Goal: Task Accomplishment & Management: Manage account settings

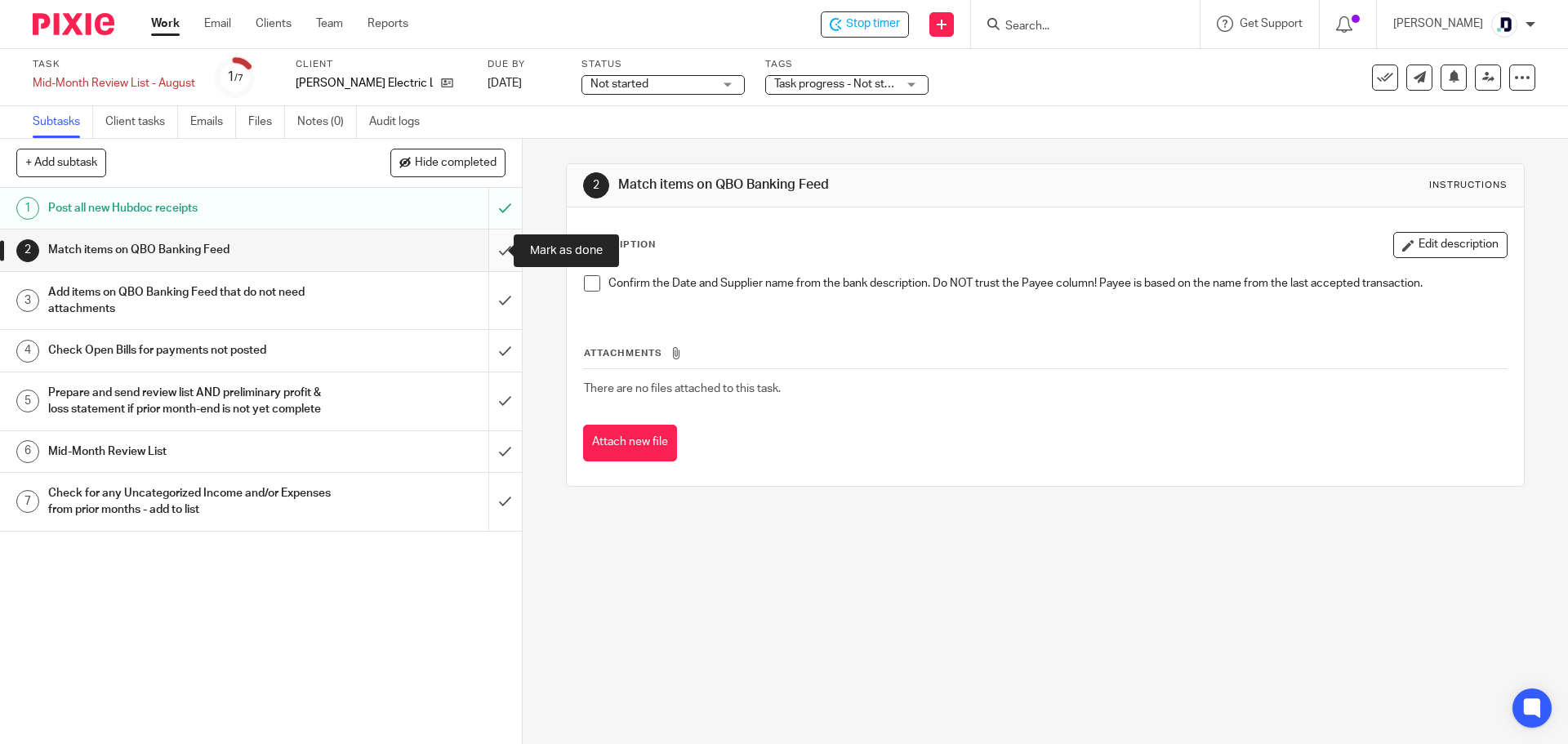
click at [495, 245] on input "submit" at bounding box center [261, 250] width 522 height 41
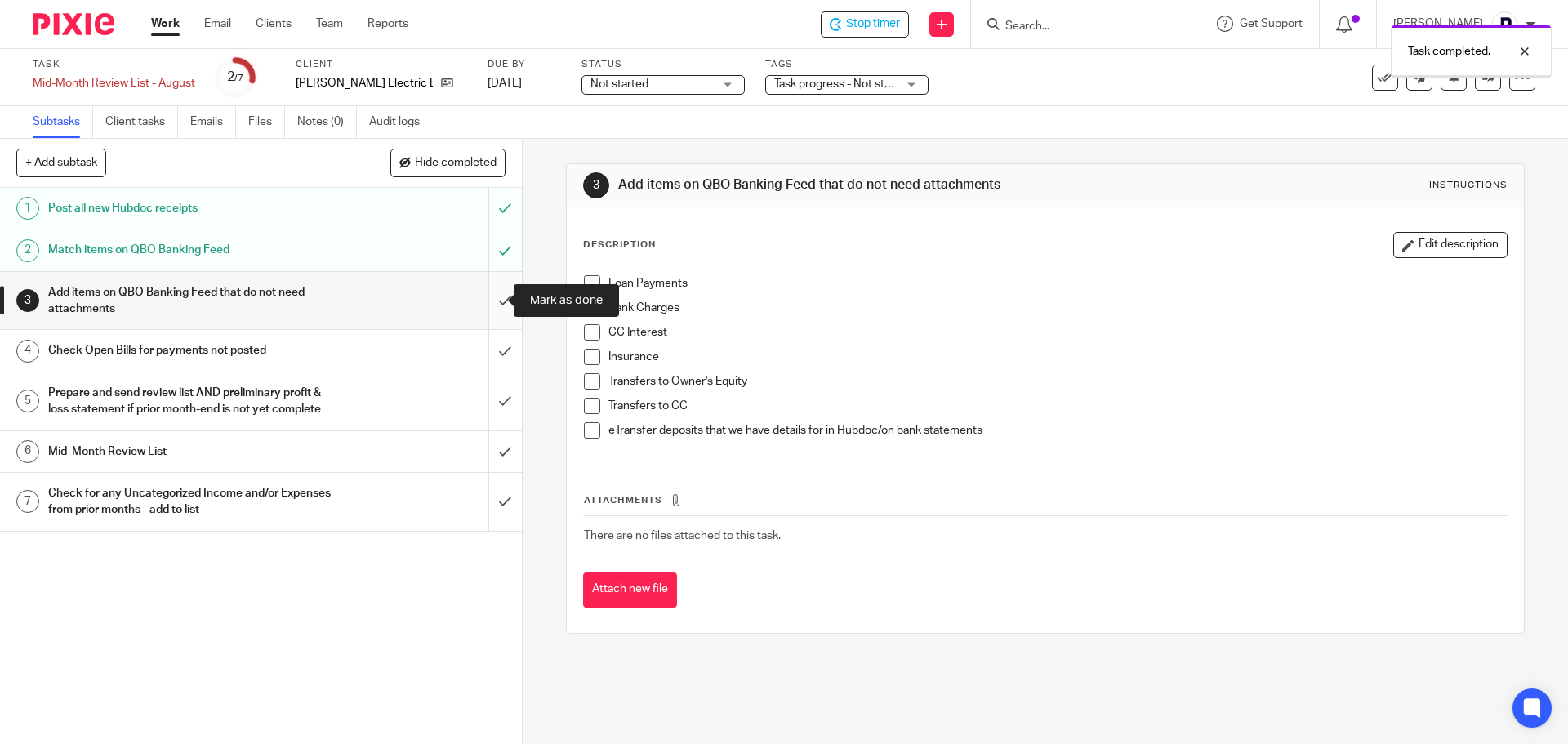
click at [486, 302] on input "submit" at bounding box center [261, 301] width 522 height 58
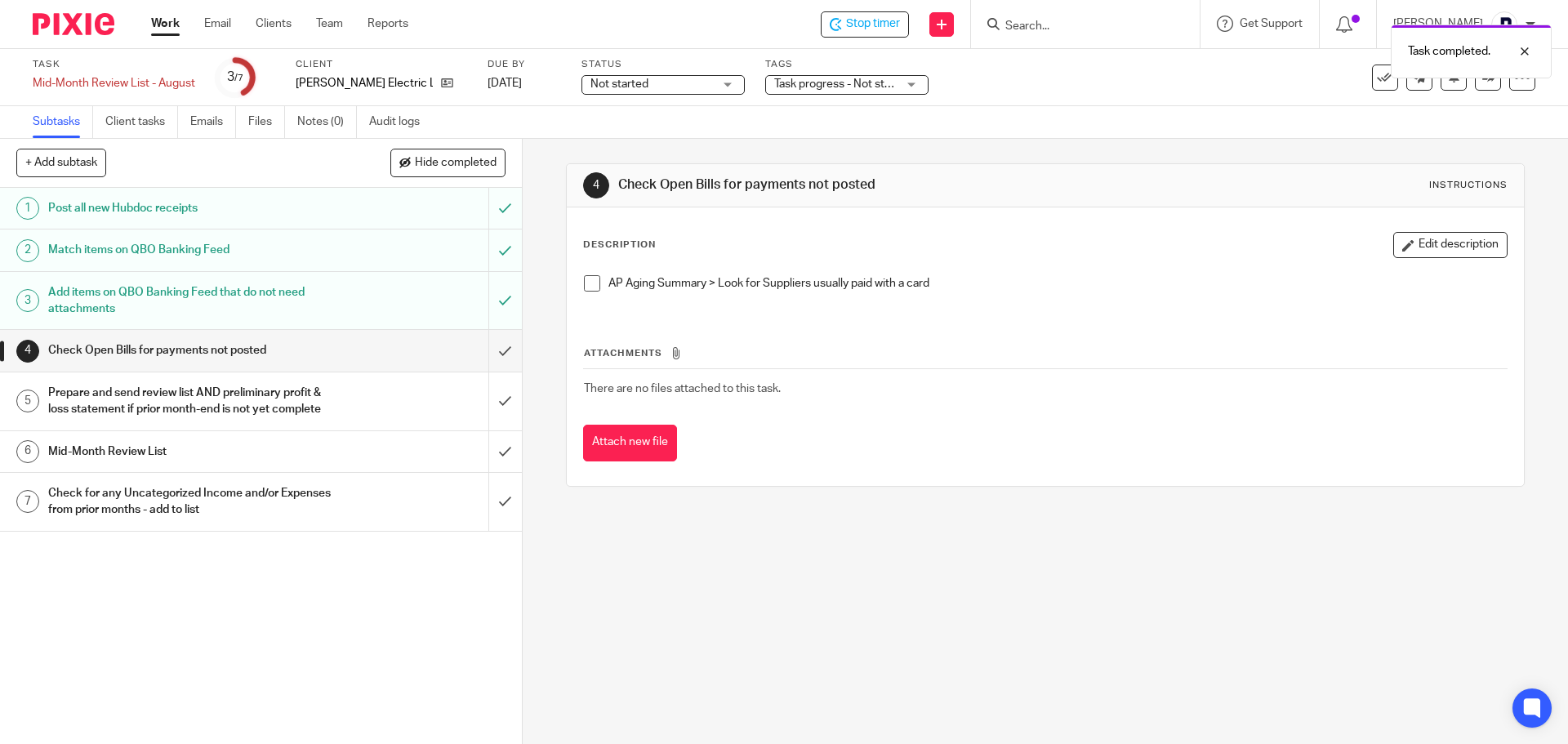
click at [414, 464] on div "Mid-Month Review List" at bounding box center [260, 451] width 424 height 25
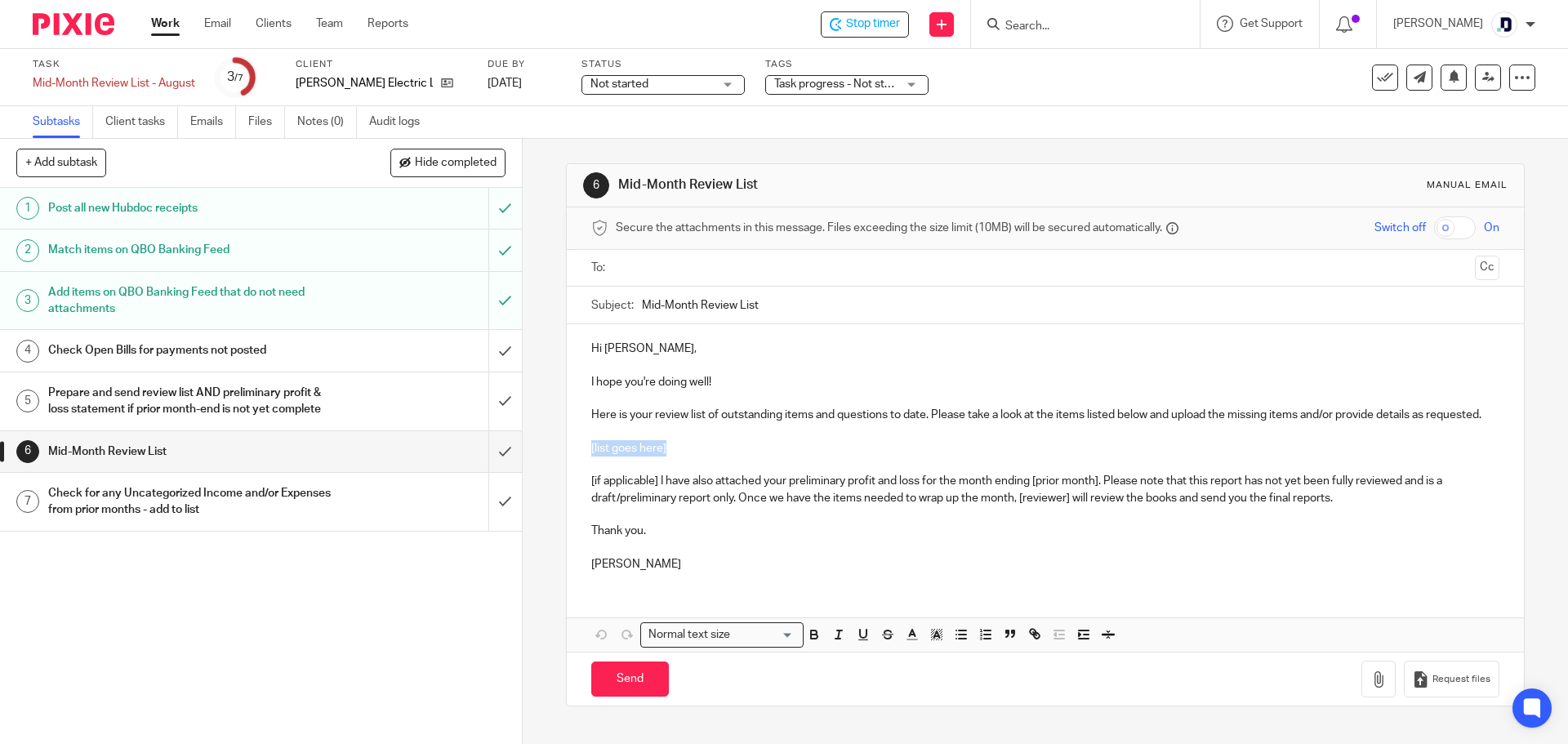
drag, startPoint x: 684, startPoint y: 464, endPoint x: 582, endPoint y: 469, distance: 102.1
click at [582, 469] on div "Hi [PERSON_NAME], I hope you're doing well! Here is your review list of outstan…" at bounding box center [1045, 453] width 956 height 260
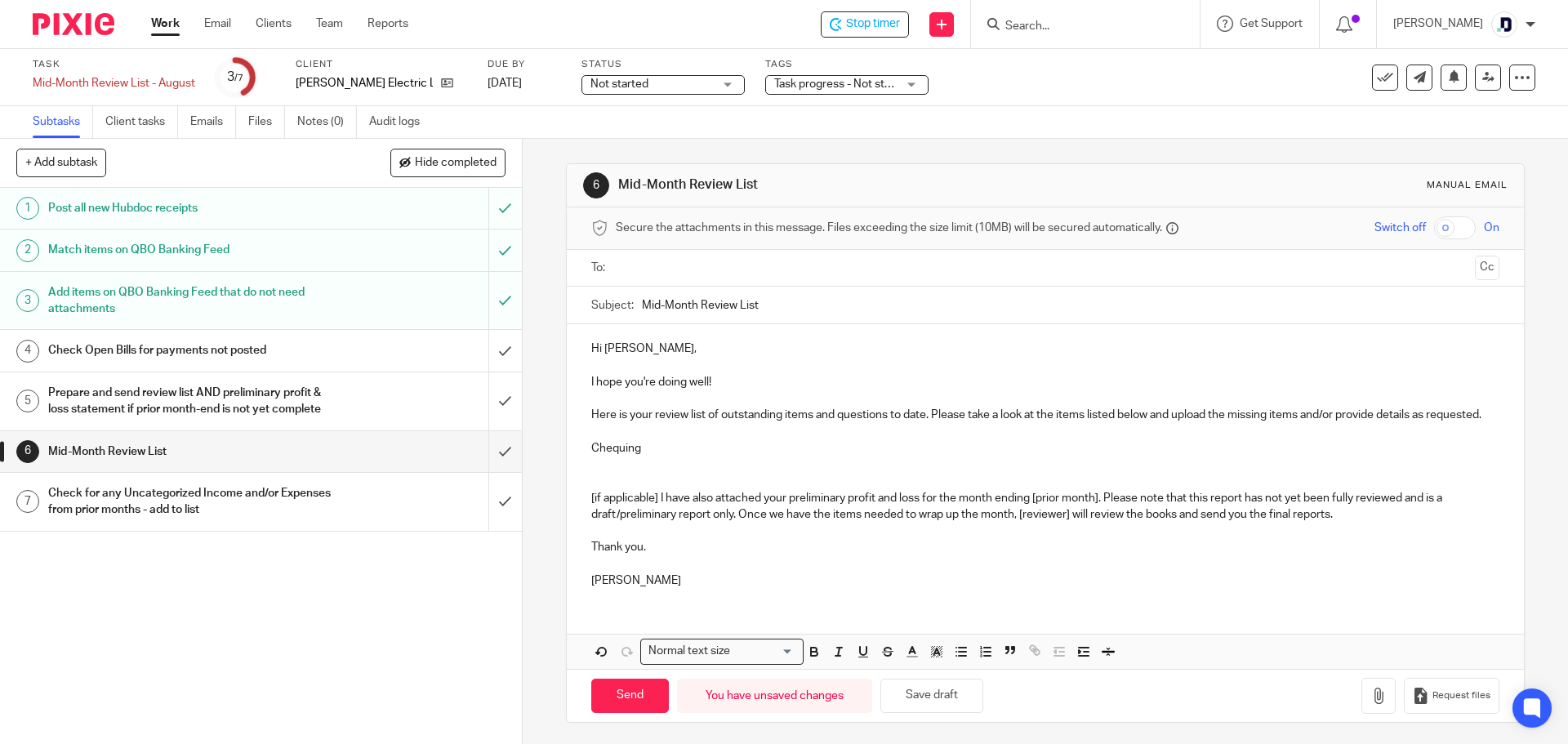
click at [597, 473] on p at bounding box center [1045, 464] width 907 height 16
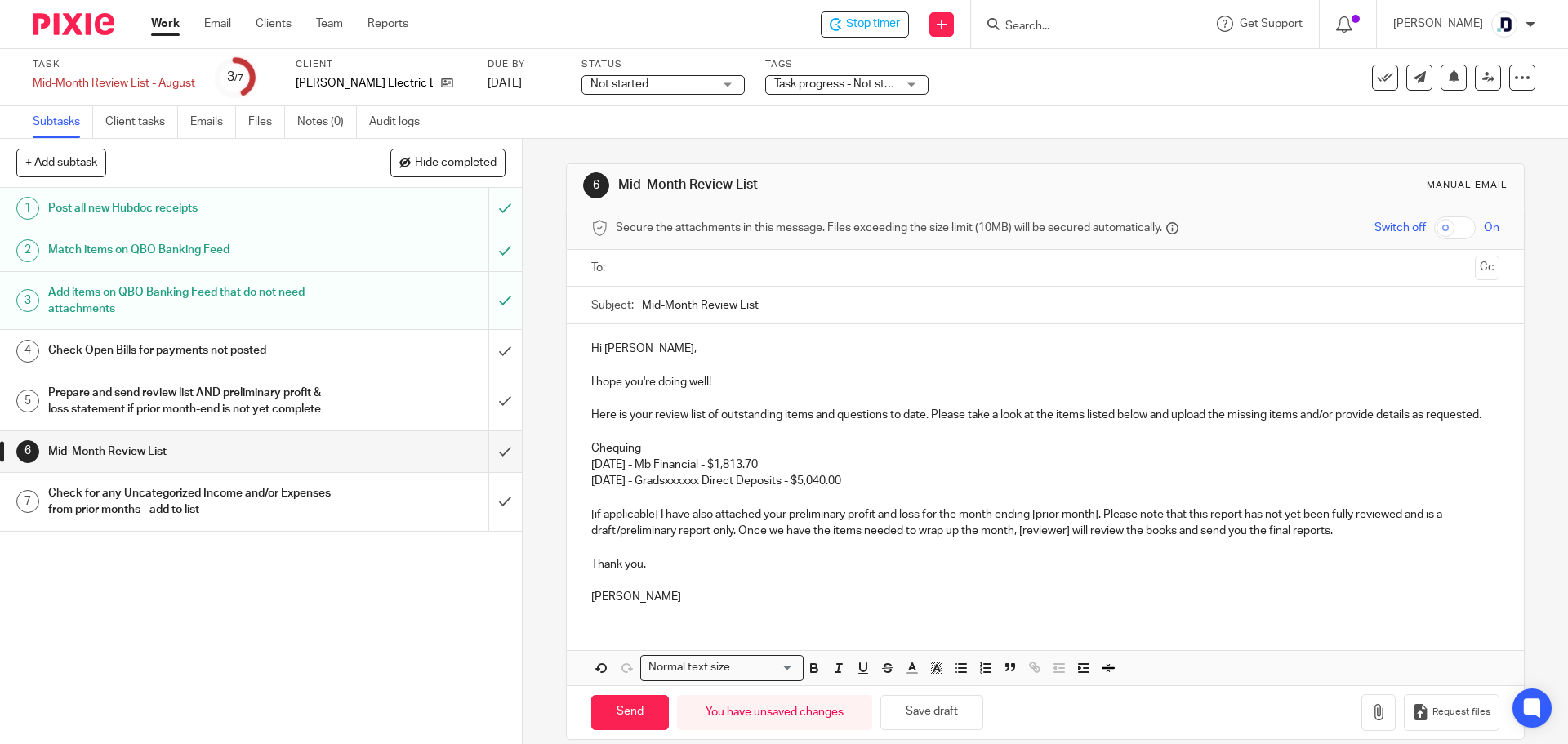
click at [592, 457] on p "Chequing" at bounding box center [1045, 447] width 907 height 16
click at [721, 490] on p "07/30/2025 - Mb Financial - $1,813.70 08/06/2025 - Gradsxxxxxx Direct Deposits …" at bounding box center [1045, 474] width 907 height 34
click at [577, 480] on div "Hi Shaun, I hope you're doing well! Here is your review list of outstanding ite…" at bounding box center [1045, 470] width 956 height 293
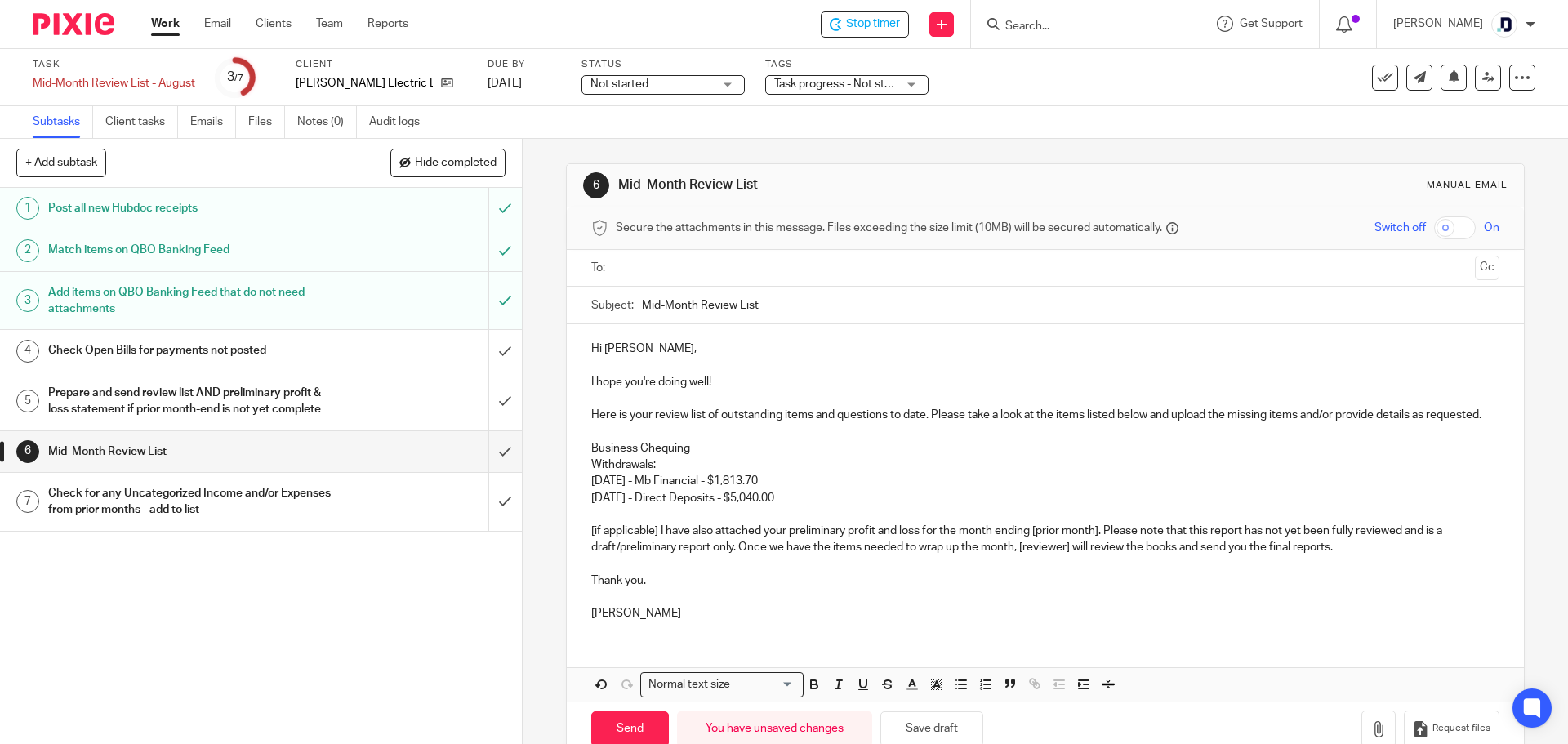
click at [836, 506] on p "07/30/2025 - Mb Financial - $1,813.70 08/06/2025 - Direct Deposits - $5,040.00" at bounding box center [1045, 490] width 907 height 34
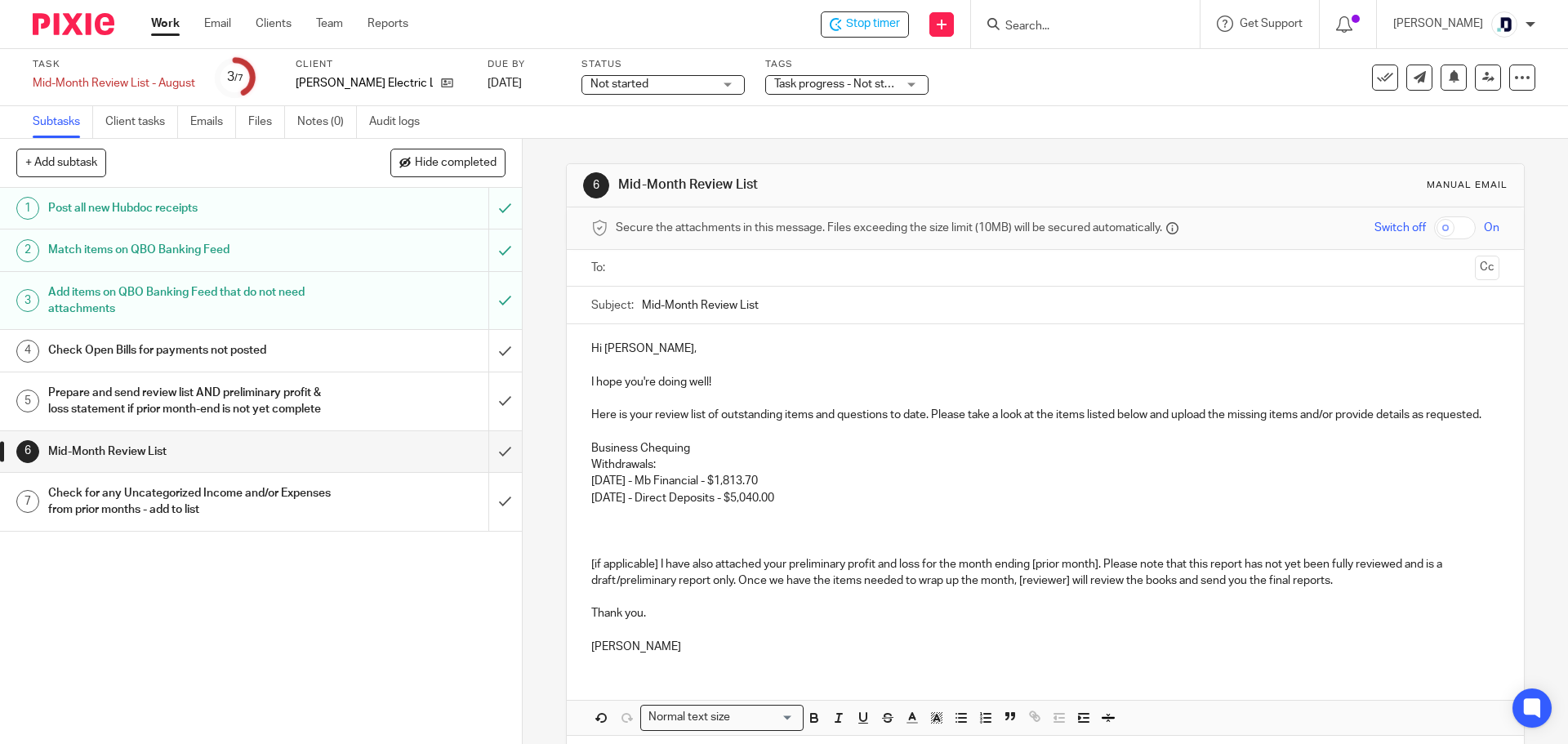
click at [625, 523] on p at bounding box center [1045, 514] width 907 height 16
click at [614, 539] on p at bounding box center [1045, 530] width 907 height 16
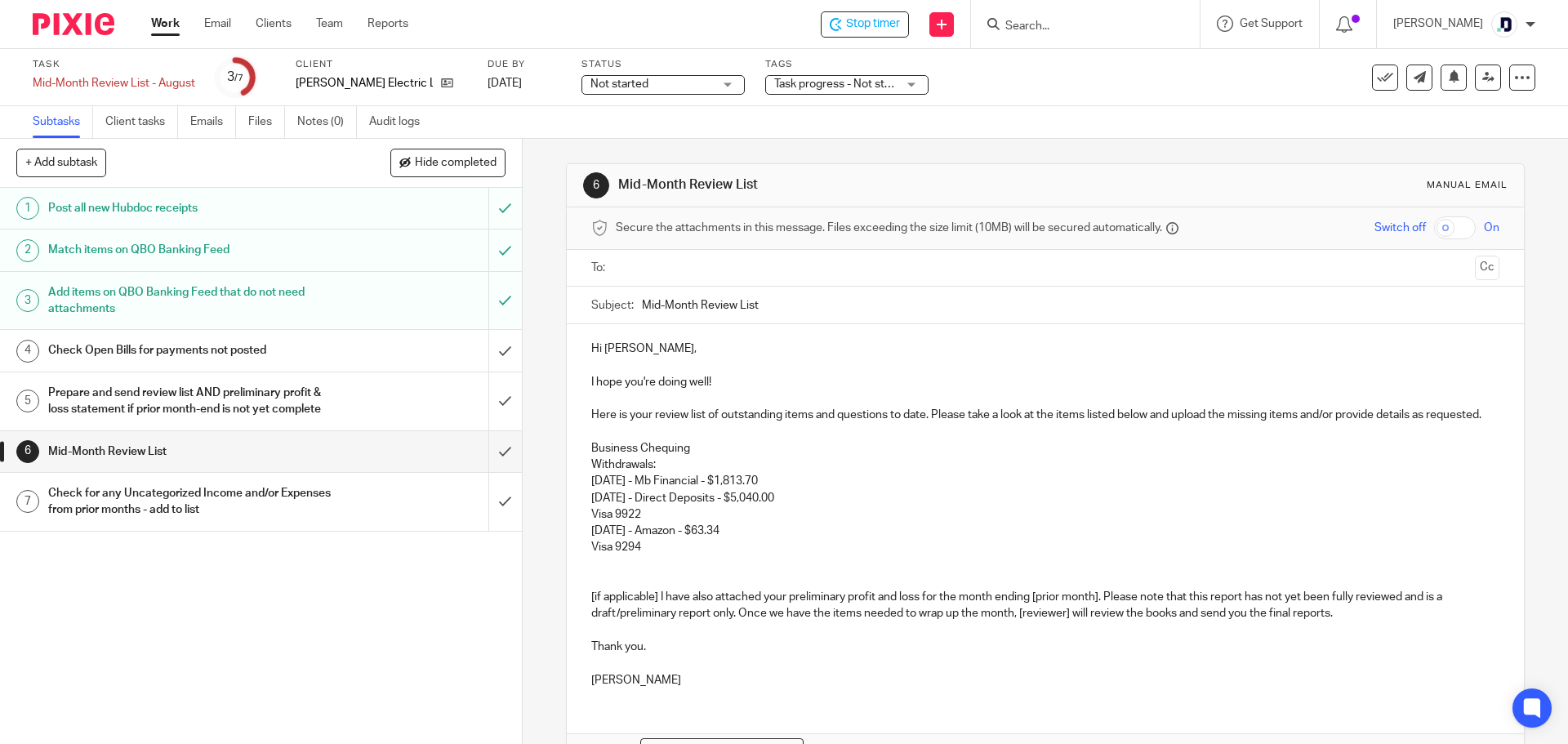
click at [608, 572] on p at bounding box center [1045, 564] width 907 height 16
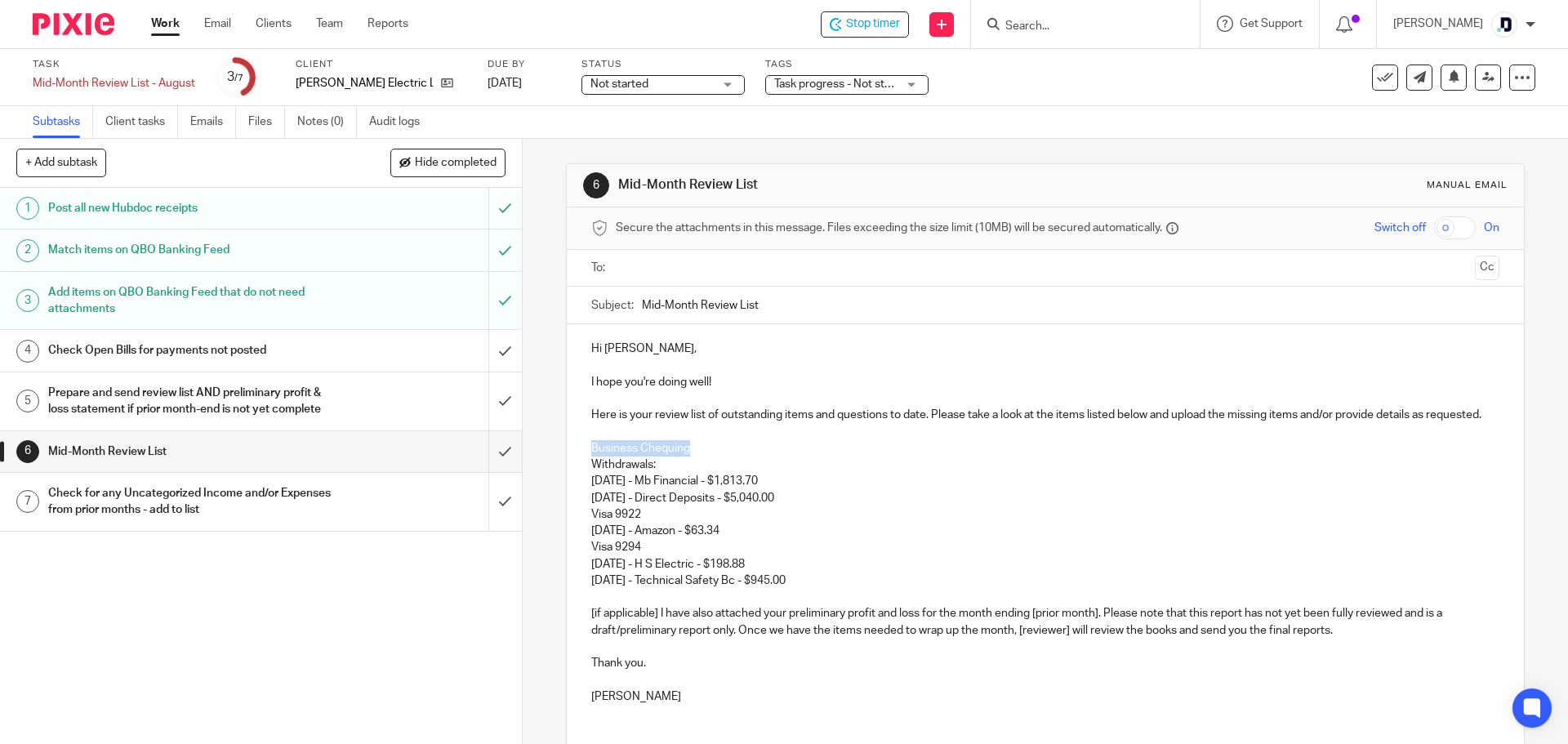
drag, startPoint x: 691, startPoint y: 464, endPoint x: 582, endPoint y: 464, distance: 109.0
click at [582, 464] on div "Hi Shaun, I hope you're doing well! Here is your review list of outstanding ite…" at bounding box center [1045, 519] width 956 height 392
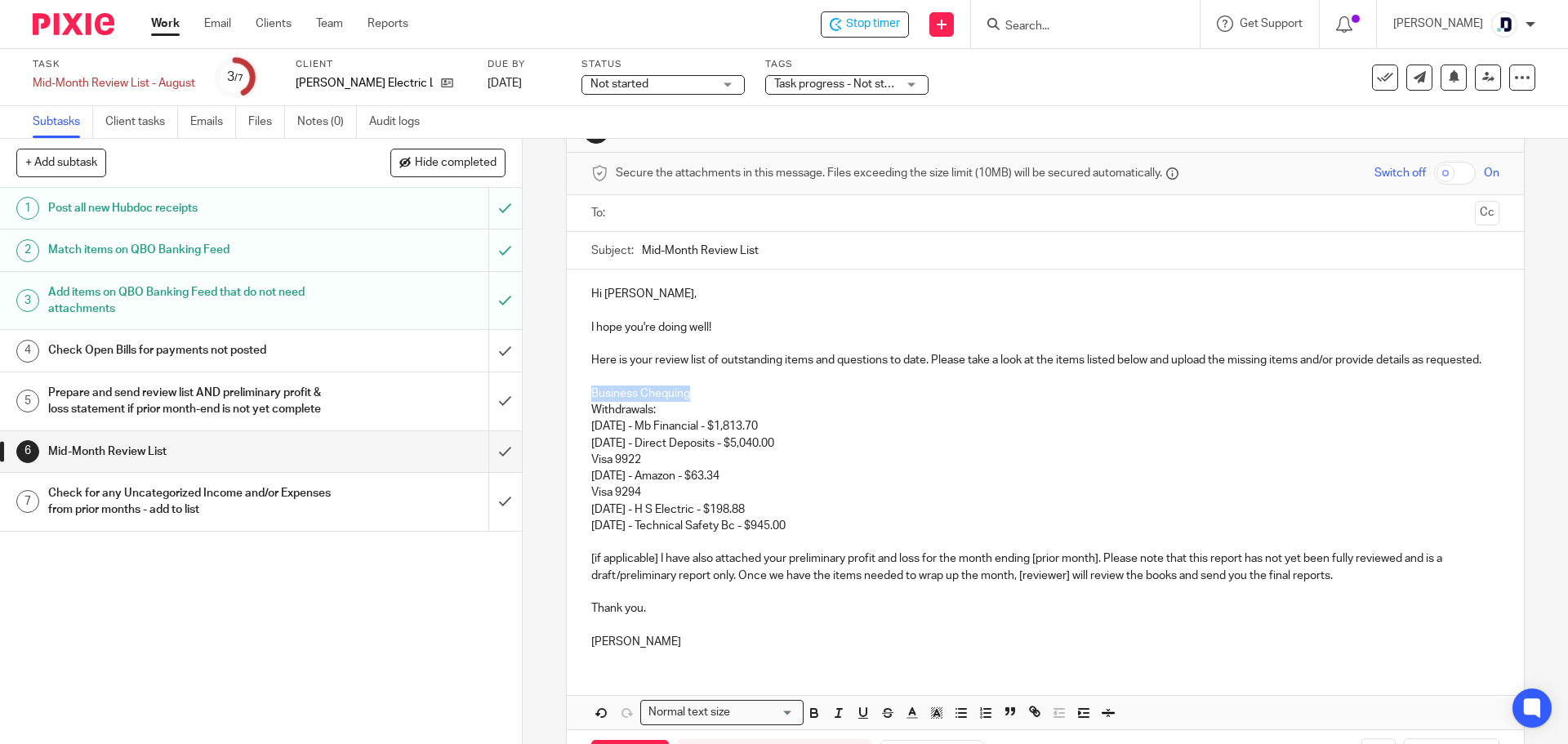
scroll to position [136, 0]
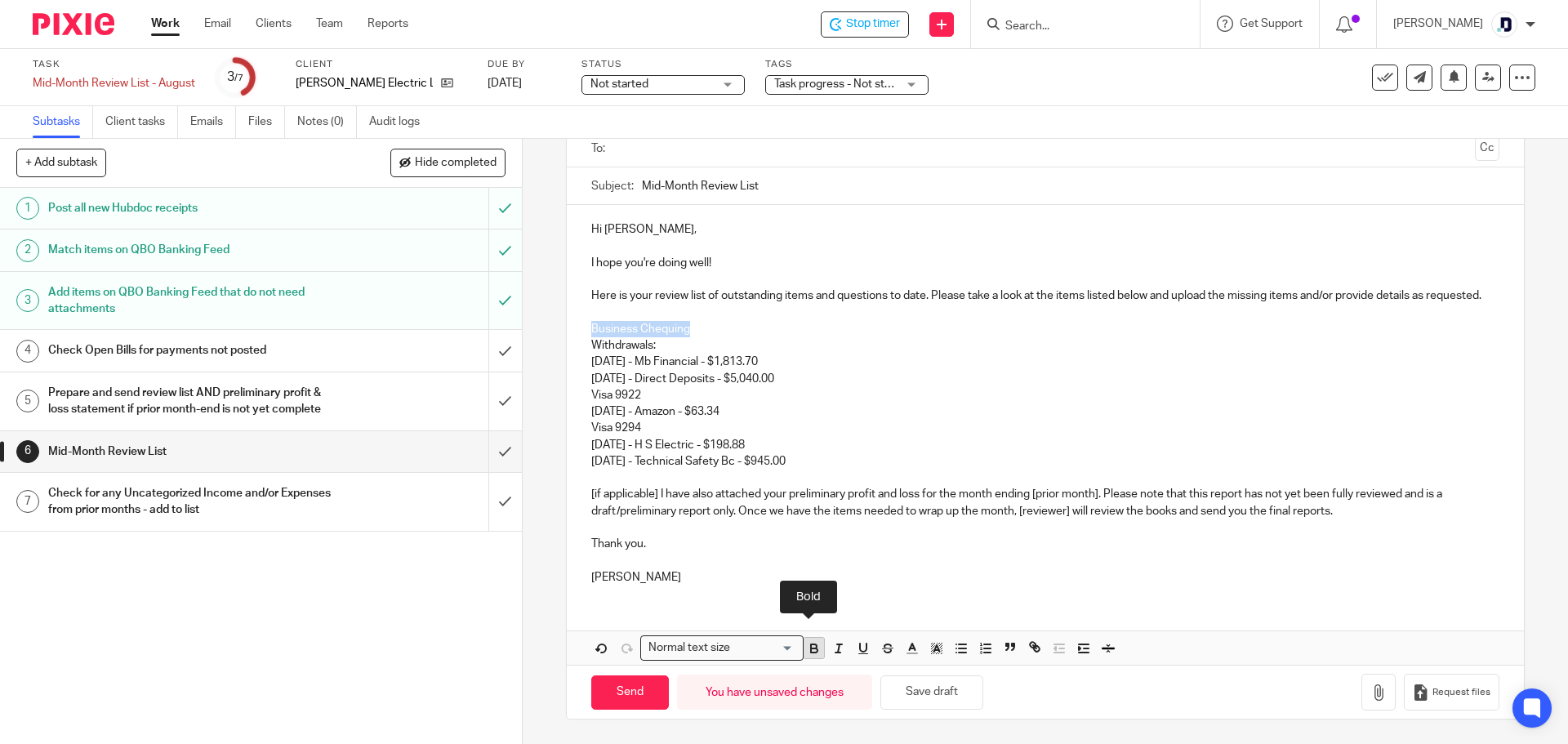
click at [816, 649] on button "button" at bounding box center [814, 647] width 20 height 20
drag, startPoint x: 653, startPoint y: 341, endPoint x: 586, endPoint y: 347, distance: 67.3
click at [586, 347] on div "Hi Shaun, I hope you're doing well! Here is your review list of outstanding ite…" at bounding box center [1045, 401] width 956 height 392
click at [836, 646] on icon "button" at bounding box center [838, 647] width 14 height 14
click at [856, 652] on icon "button" at bounding box center [863, 647] width 14 height 14
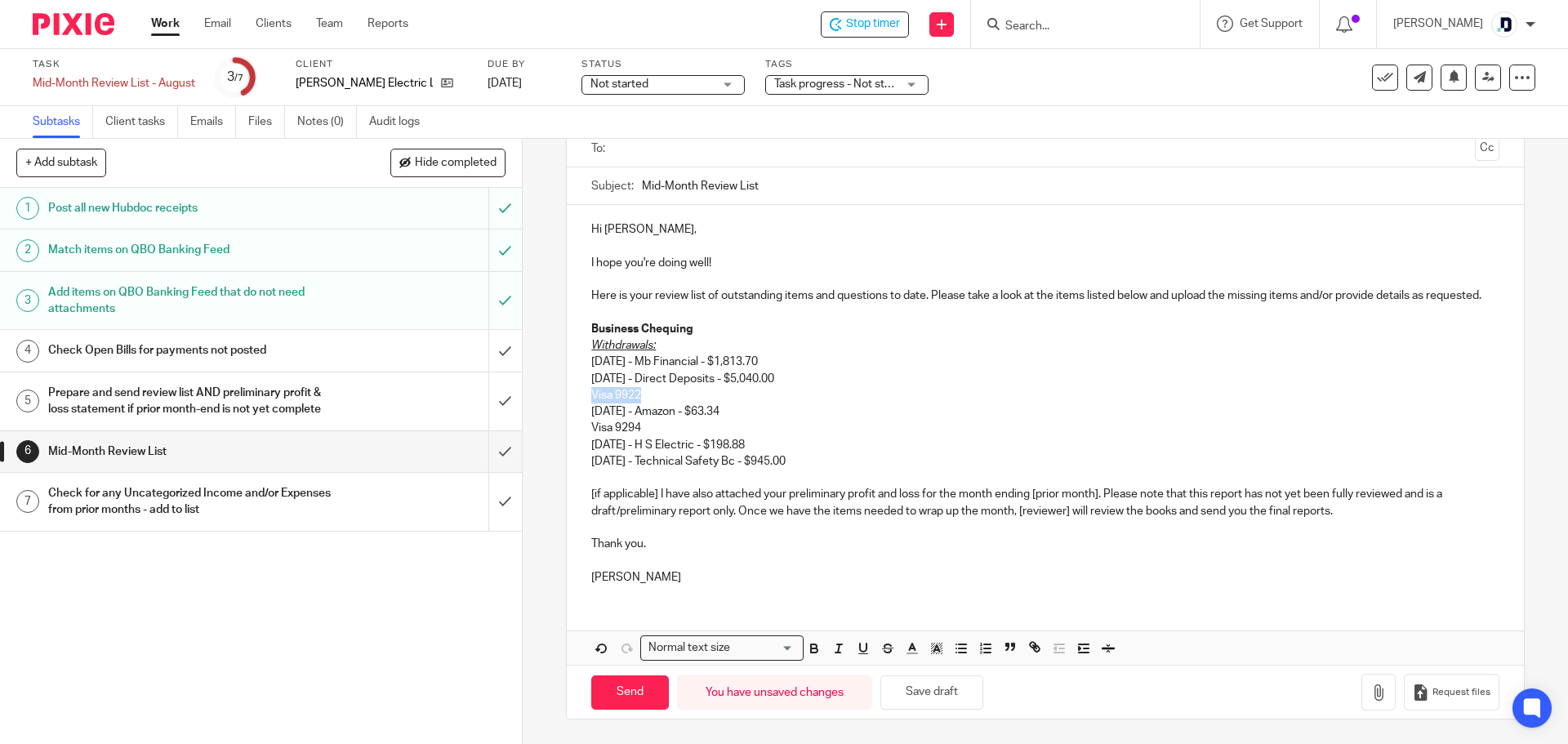
drag, startPoint x: 657, startPoint y: 396, endPoint x: 587, endPoint y: 393, distance: 70.1
click at [592, 393] on p "Visa 9922" at bounding box center [1045, 395] width 907 height 16
click at [811, 648] on icon "button" at bounding box center [815, 650] width 7 height 4
drag, startPoint x: 644, startPoint y: 422, endPoint x: 588, endPoint y: 422, distance: 56.0
click at [592, 422] on p "Visa 9294" at bounding box center [1045, 427] width 907 height 16
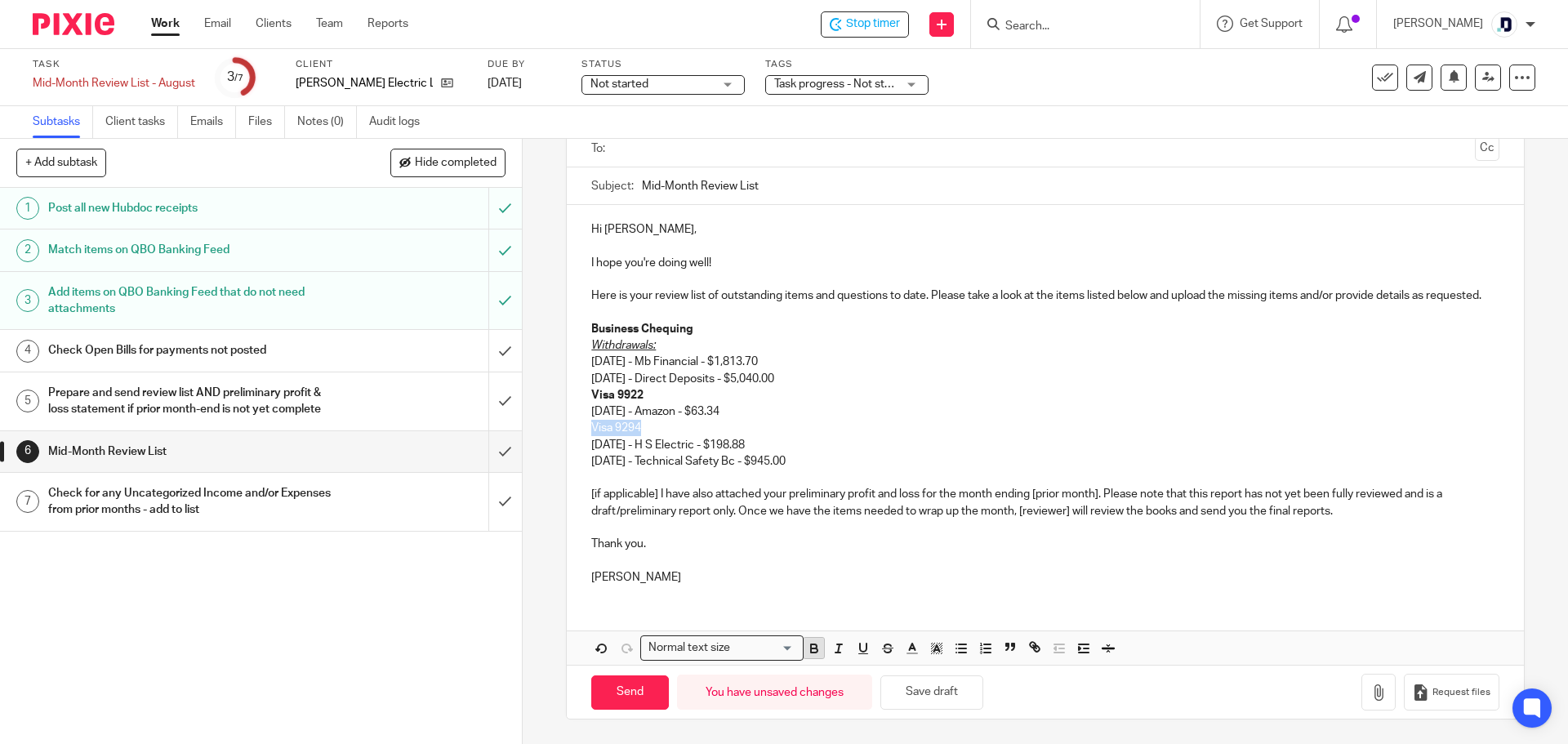
click at [811, 648] on icon "button" at bounding box center [815, 650] width 7 height 4
click at [807, 380] on p "07/30/2025 - Mb Financial - $1,813.70 08/06/2025 - Direct Deposits - $5,040.00" at bounding box center [1045, 370] width 907 height 34
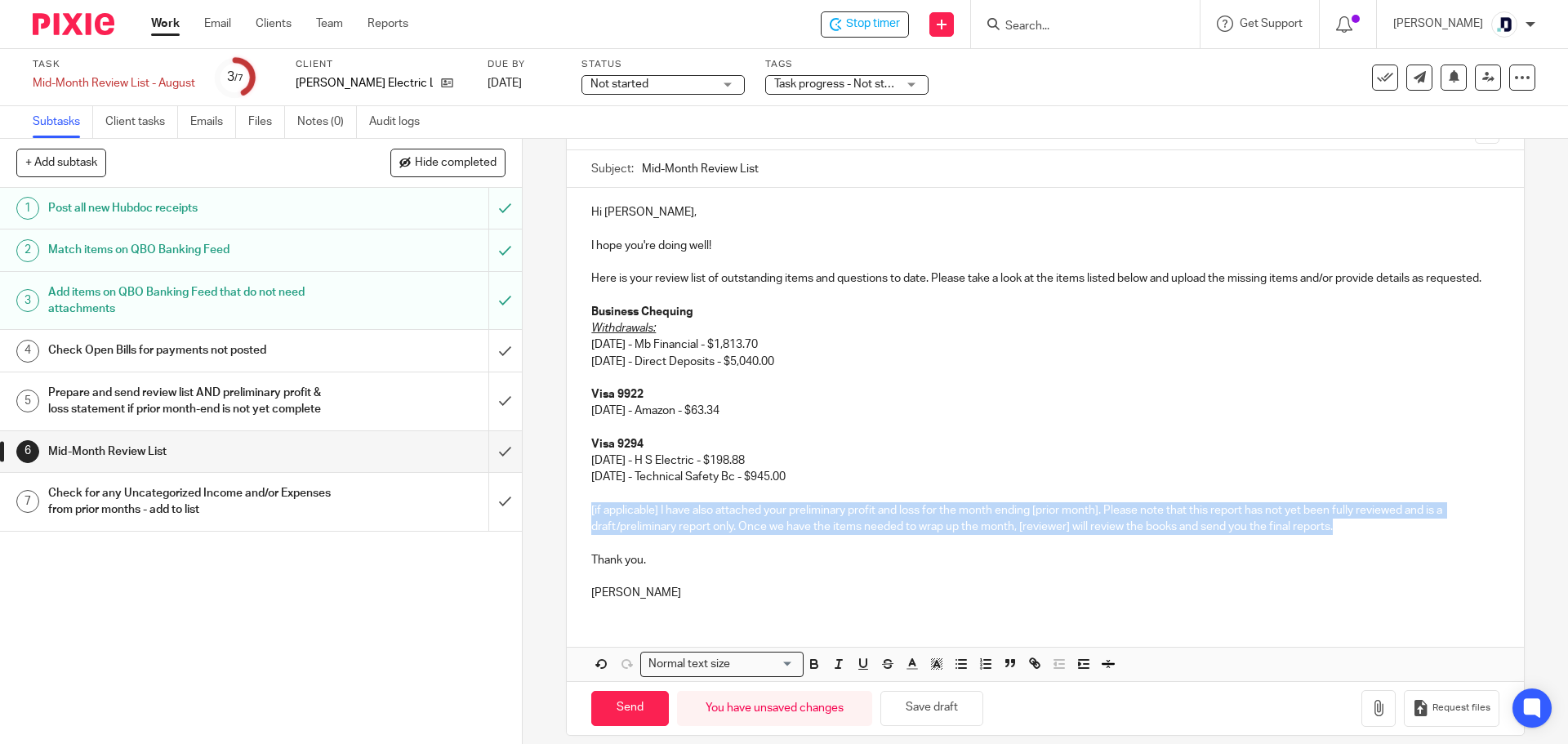
drag, startPoint x: 1358, startPoint y: 547, endPoint x: 548, endPoint y: 522, distance: 810.4
click at [548, 522] on div "6 Mid-Month Review List Manual email Secure the attachments in this message. Fi…" at bounding box center [1045, 441] width 1045 height 605
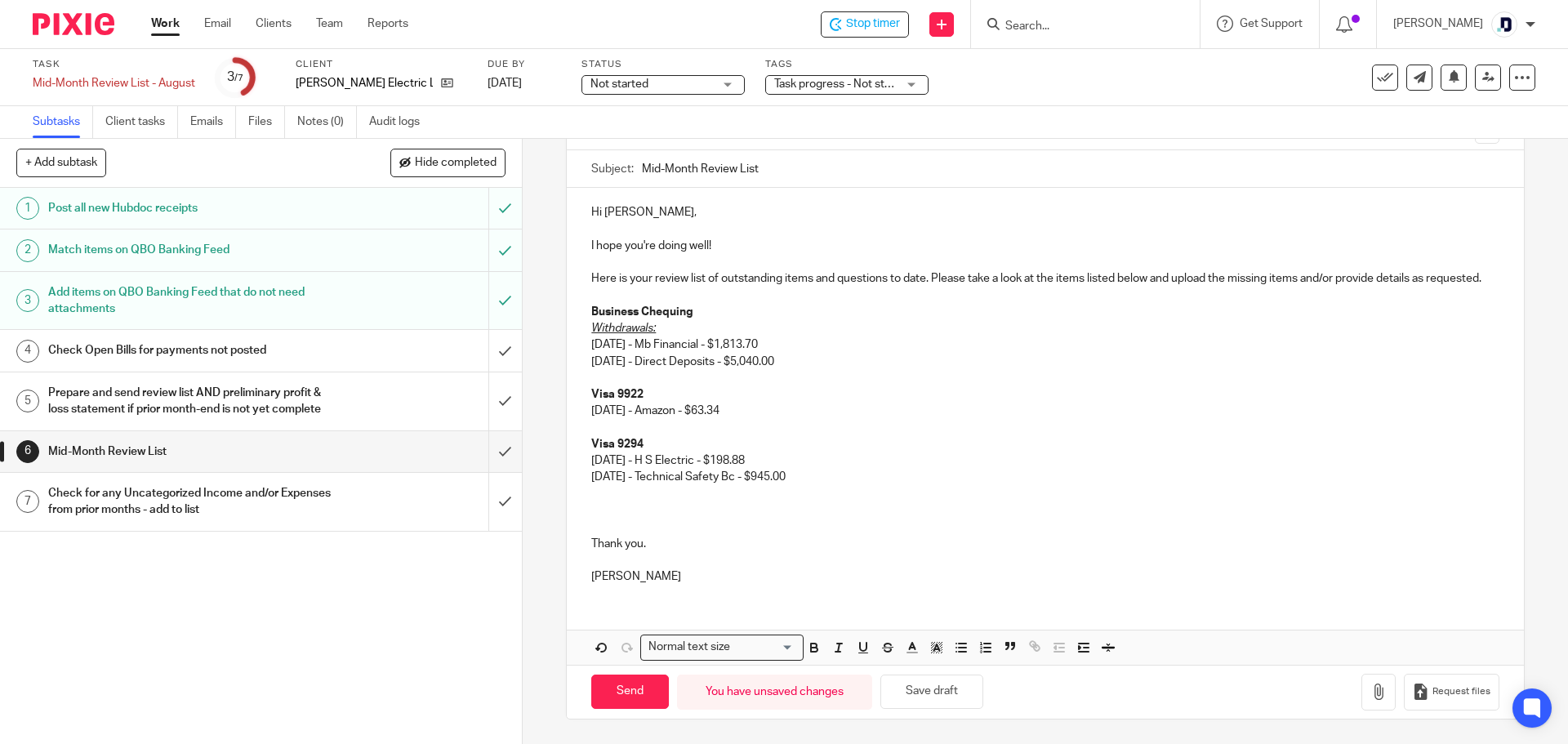
scroll to position [0, 0]
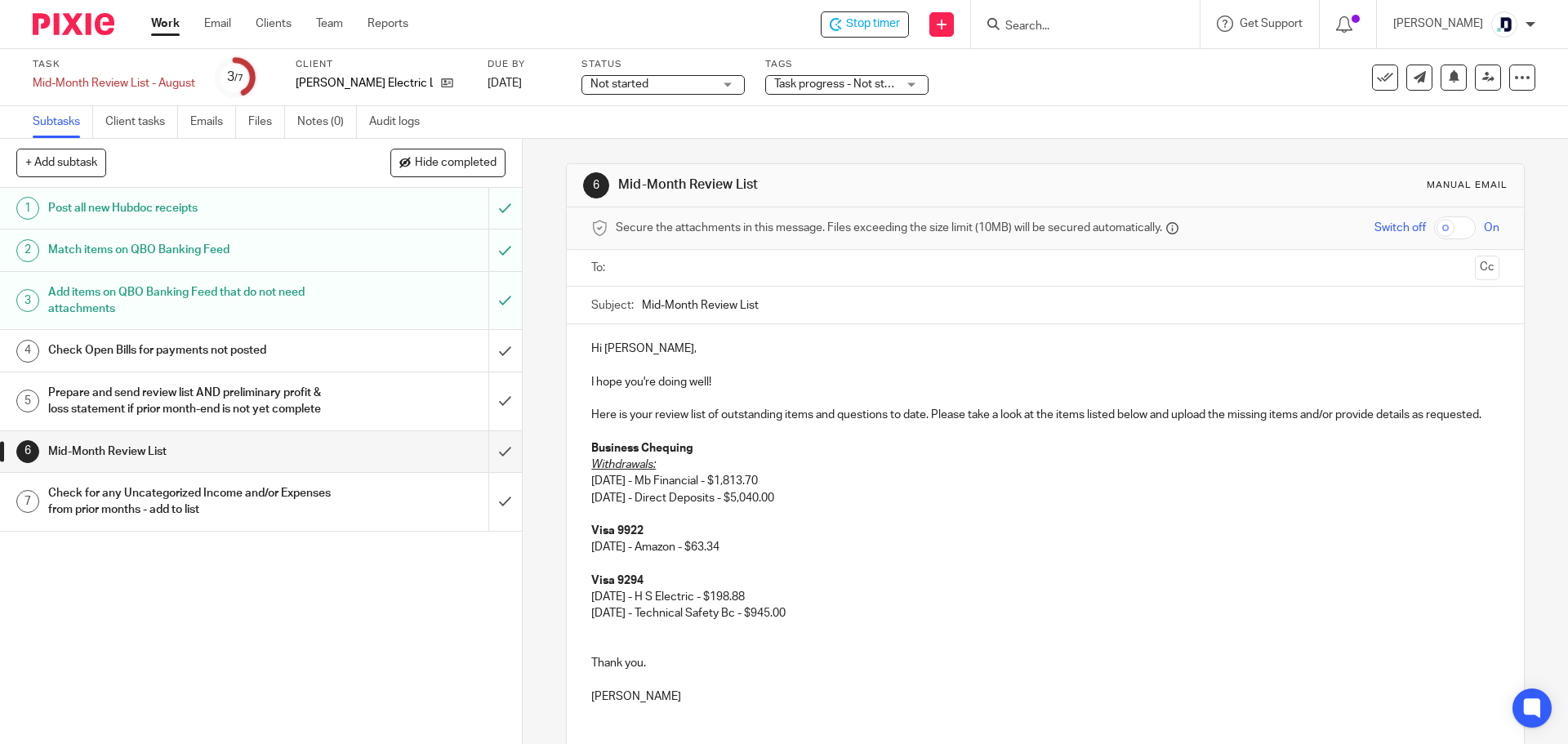
click at [714, 384] on p "I hope you're doing well!" at bounding box center [1045, 381] width 907 height 16
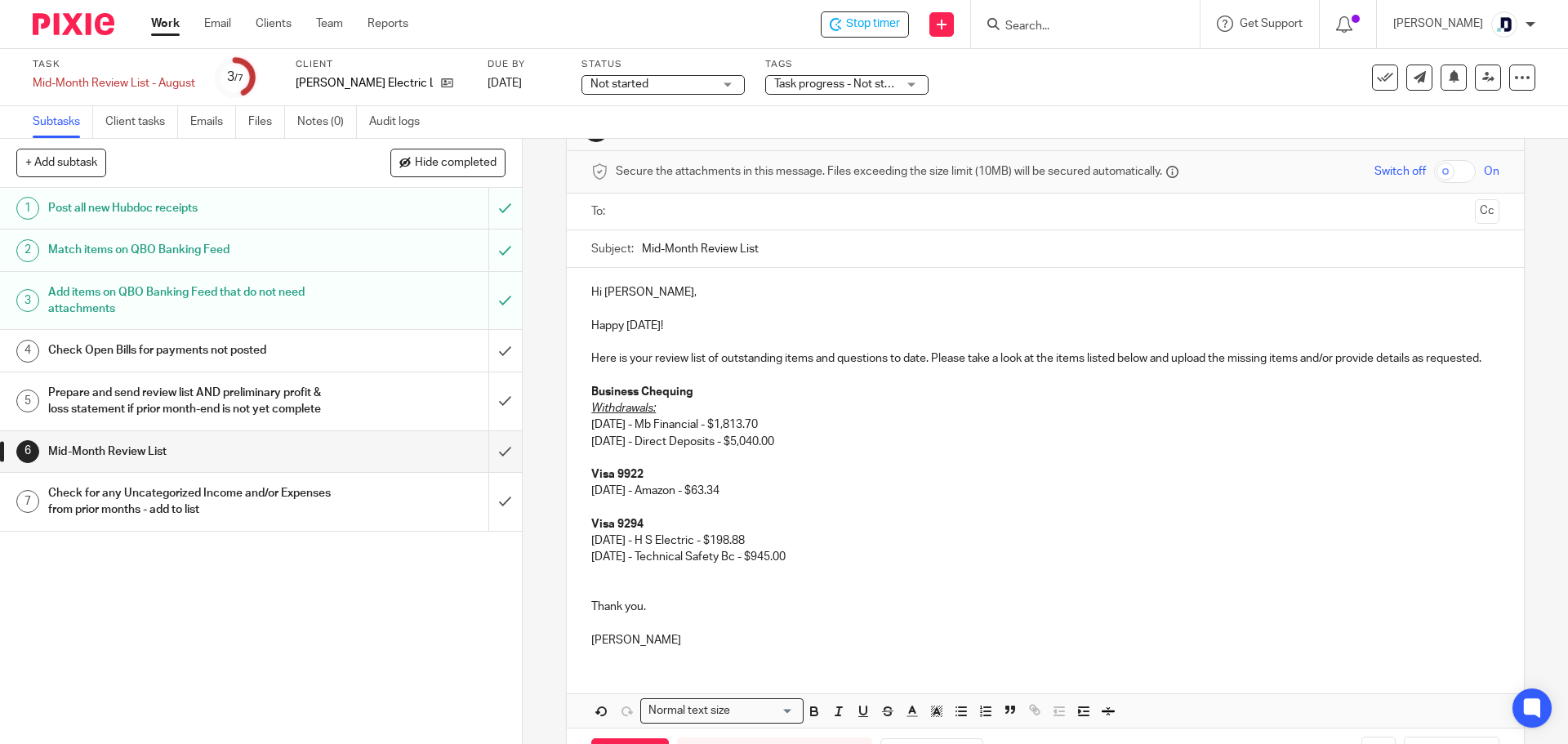
scroll to position [81, 0]
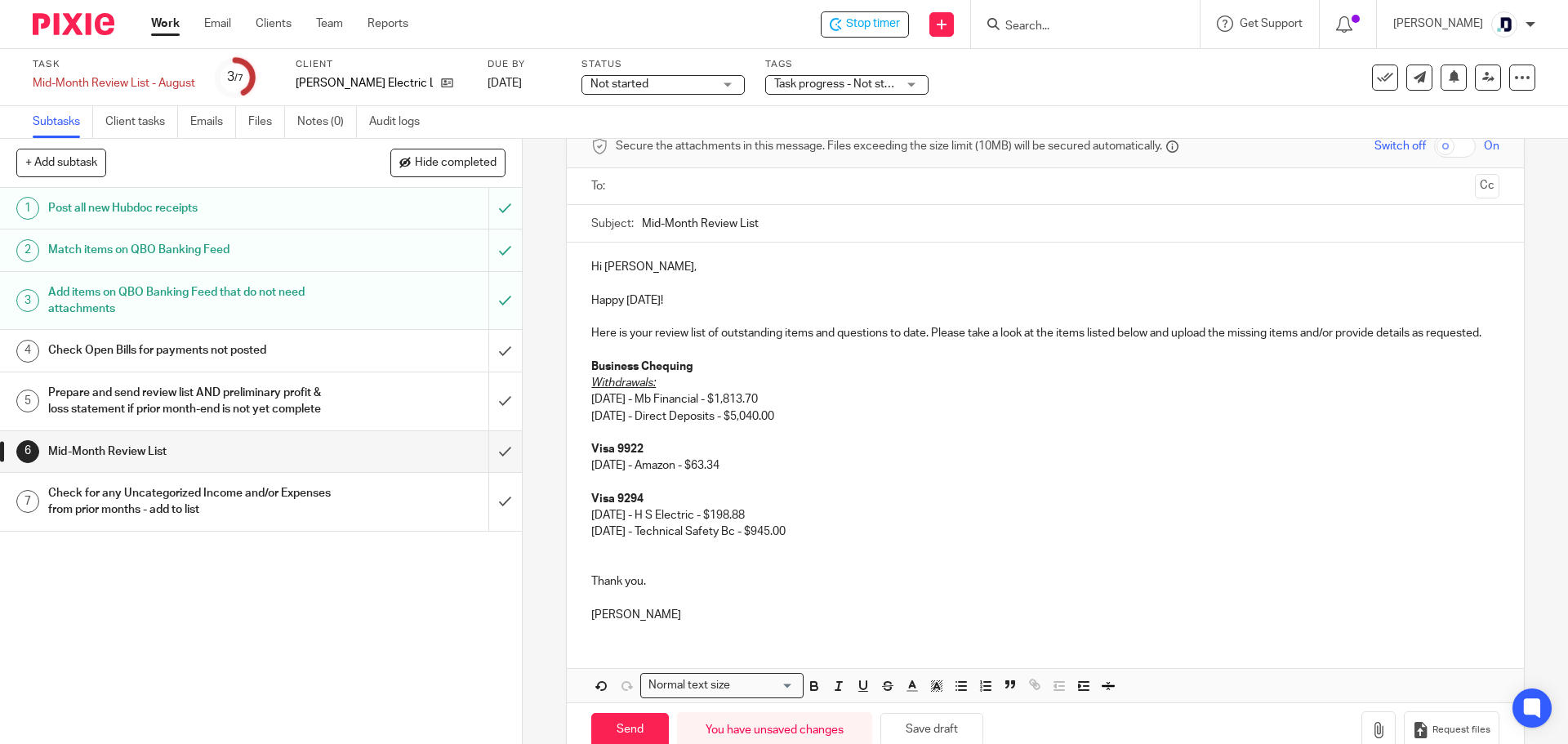
click at [697, 375] on p "Business Chequing" at bounding box center [1045, 366] width 907 height 16
drag, startPoint x: 637, startPoint y: 633, endPoint x: 559, endPoint y: 634, distance: 78.0
click at [559, 634] on div "6 Mid-Month Review List Manual email Secure the attachments in this message. Fi…" at bounding box center [1045, 441] width 1045 height 605
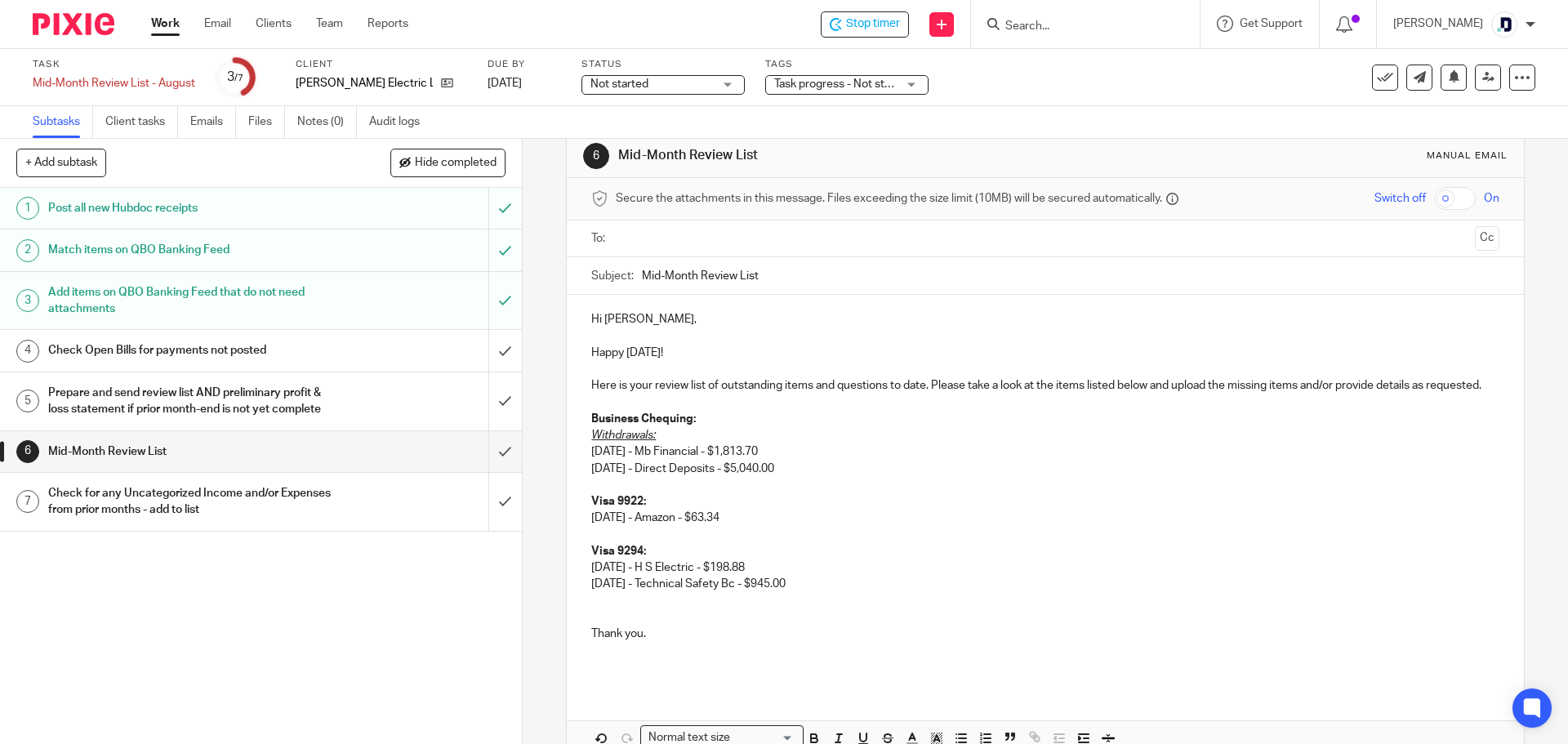
scroll to position [0, 0]
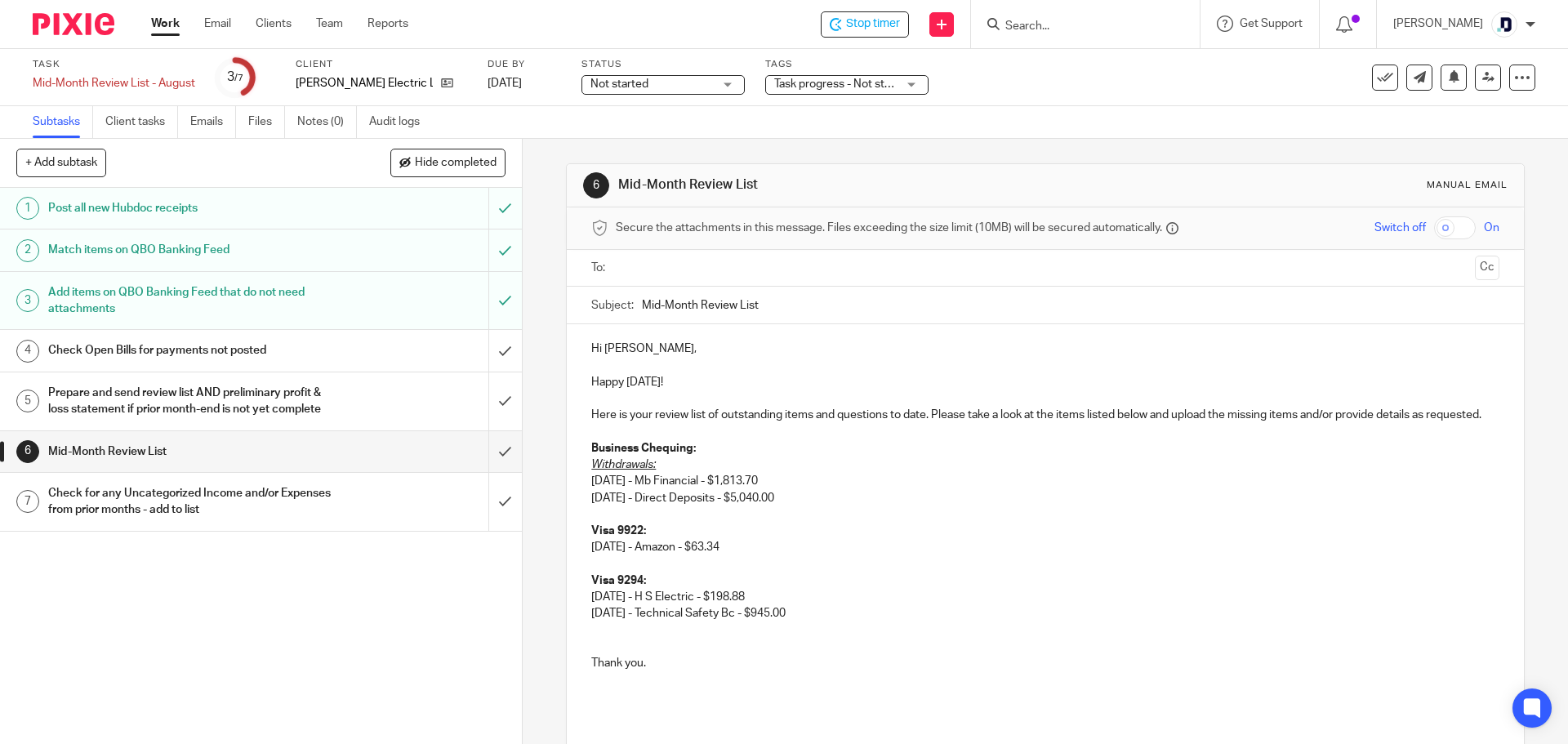
click at [708, 273] on input "text" at bounding box center [1044, 268] width 846 height 19
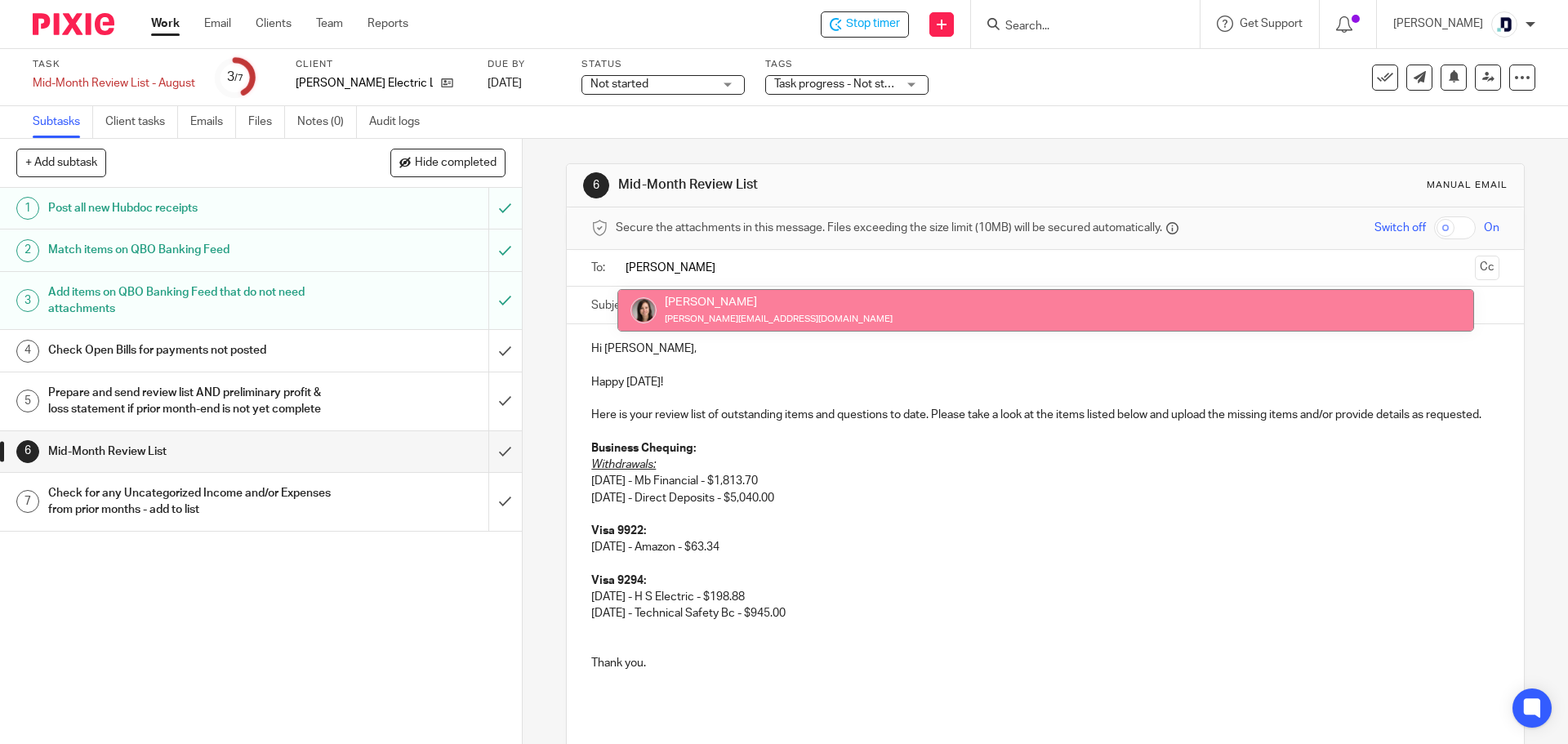
type input "danielle"
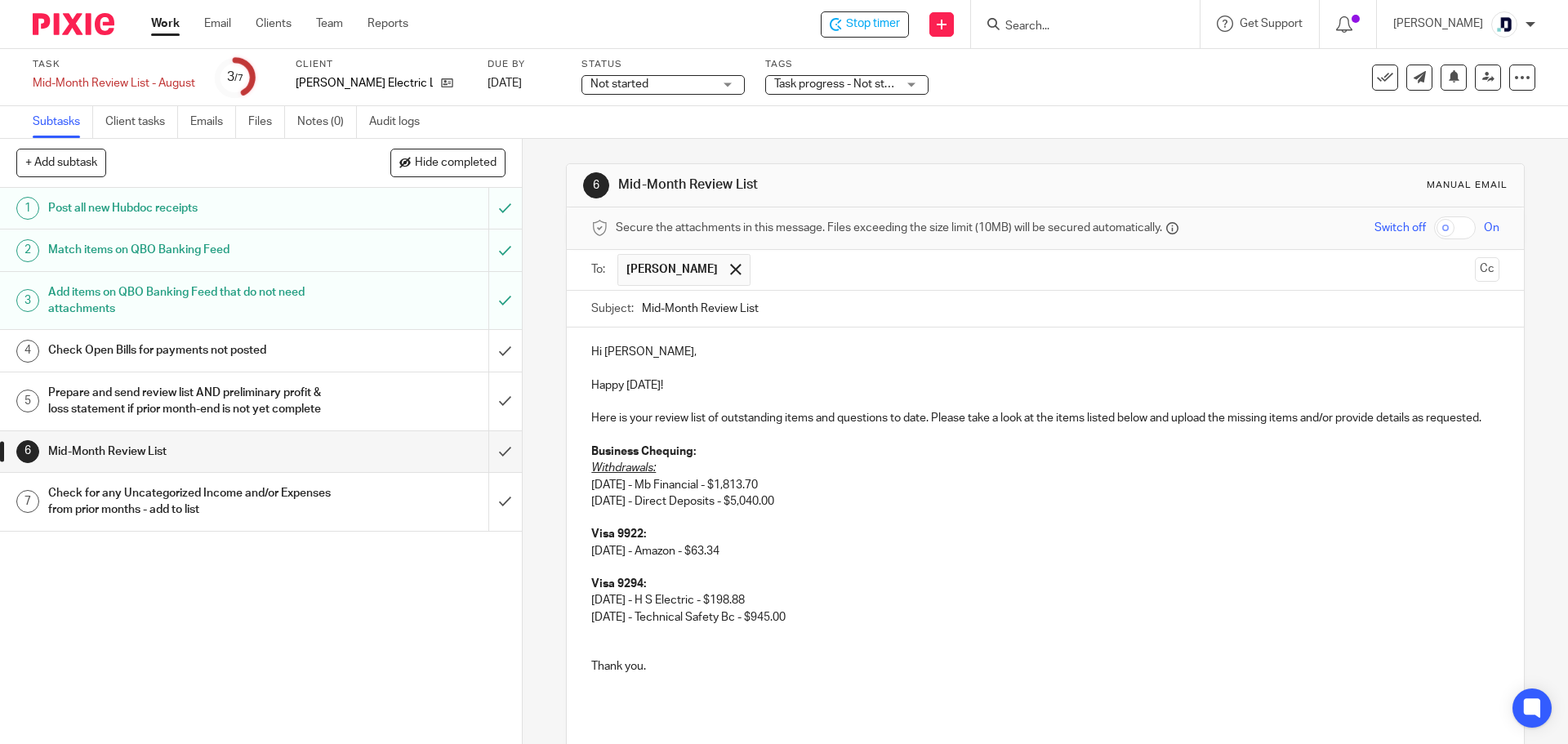
click at [634, 307] on div "Subject: Mid-Month Review List" at bounding box center [1045, 308] width 907 height 36
click at [642, 307] on input "Mid-Month Review List" at bounding box center [1070, 308] width 857 height 36
click at [790, 307] on input "TG Schulz Electric Mid-Month Review List" at bounding box center [1070, 308] width 857 height 36
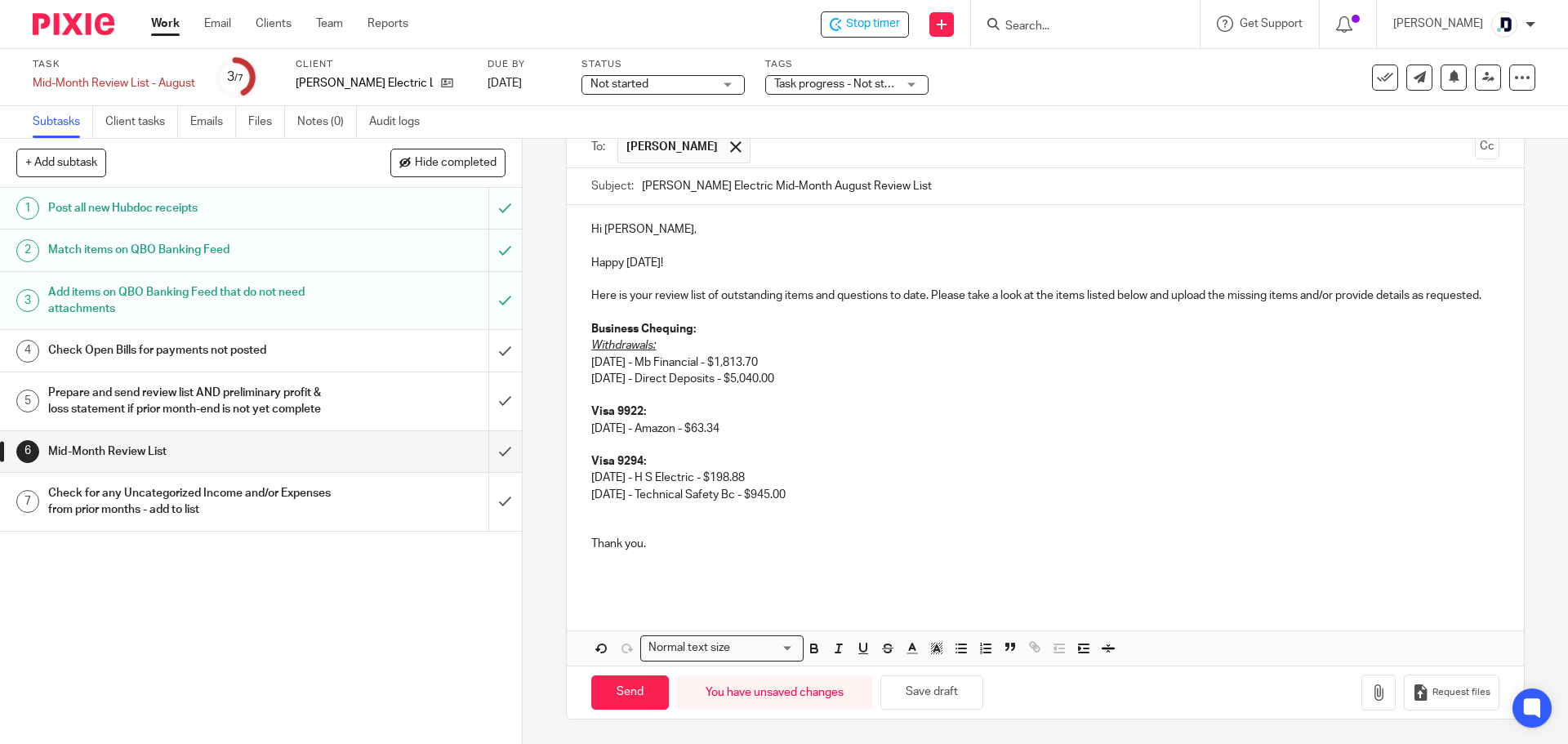
scroll to position [140, 0]
type input "TG Schulz Electric Mid-Month August Review List"
click at [653, 696] on input "Send" at bounding box center [631, 692] width 78 height 35
type input "Sent"
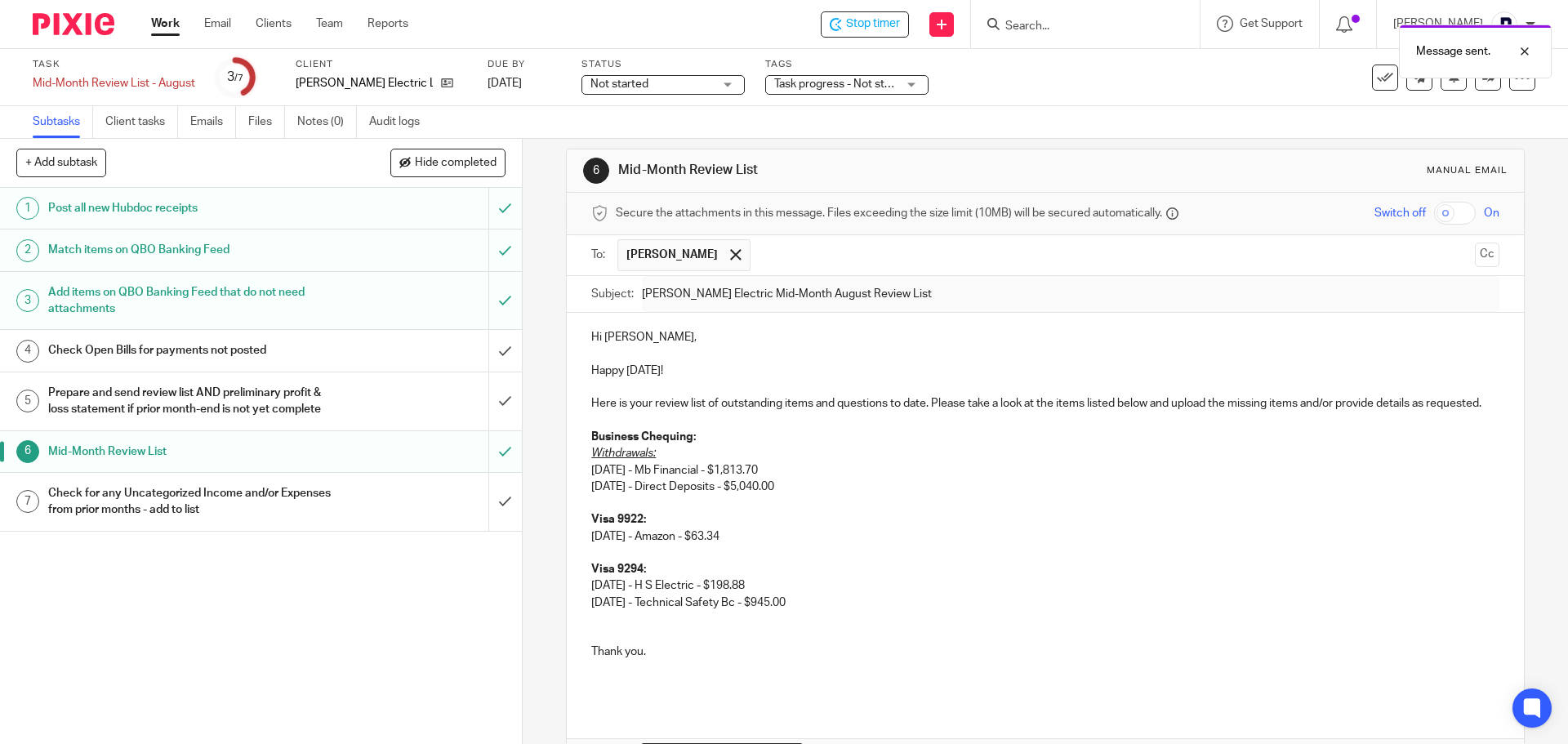
scroll to position [0, 0]
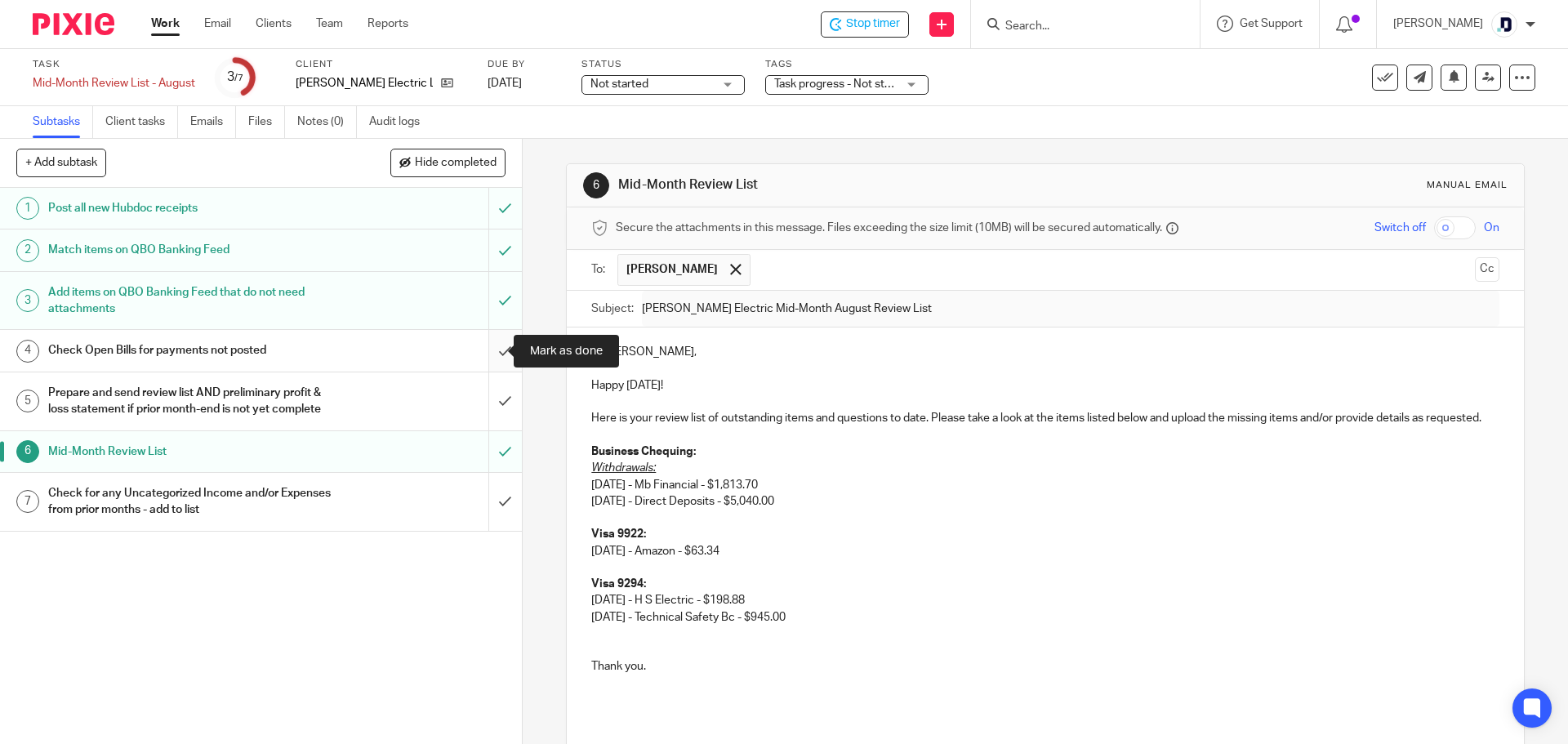
click at [503, 360] on input "submit" at bounding box center [261, 350] width 522 height 41
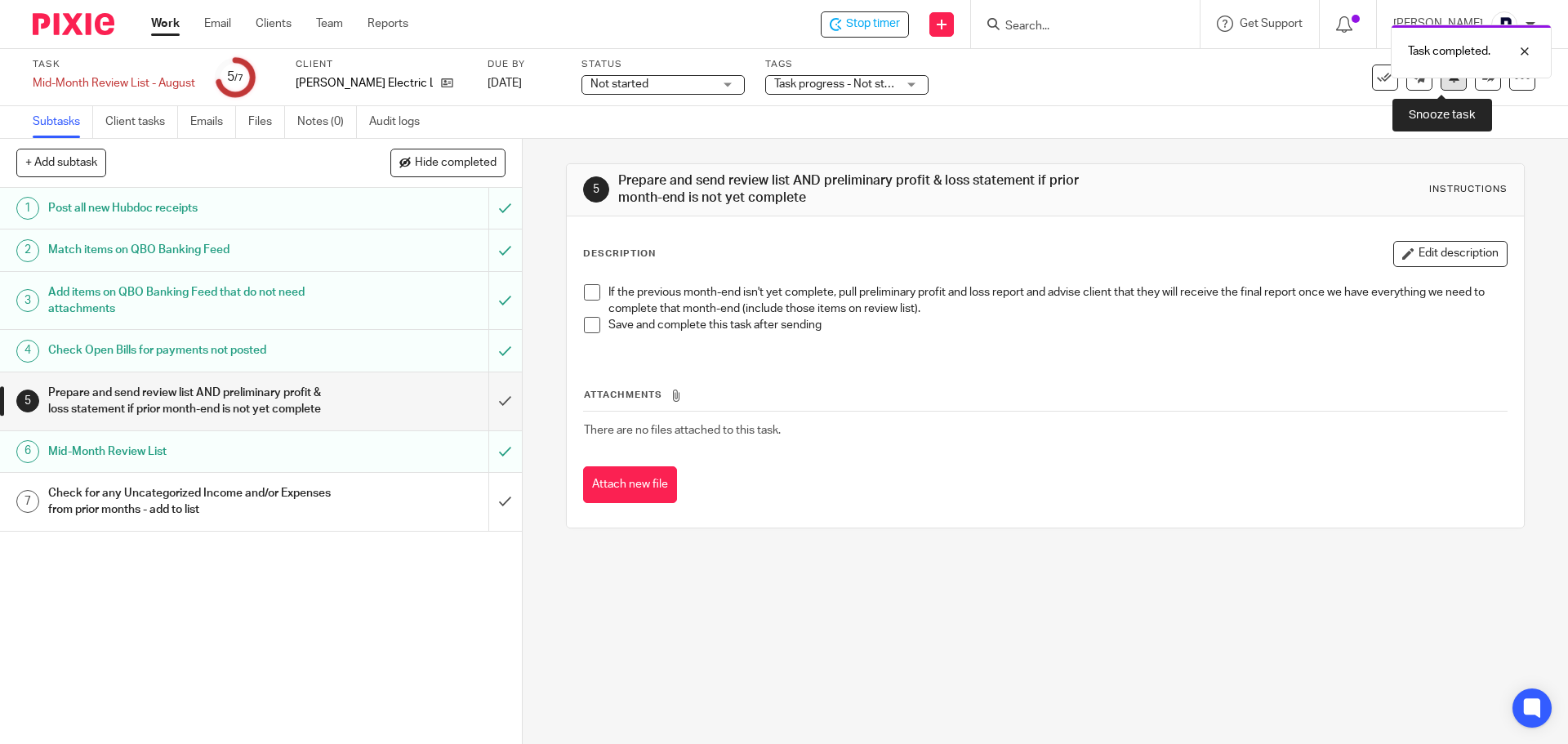
click at [1441, 85] on button at bounding box center [1454, 77] width 26 height 26
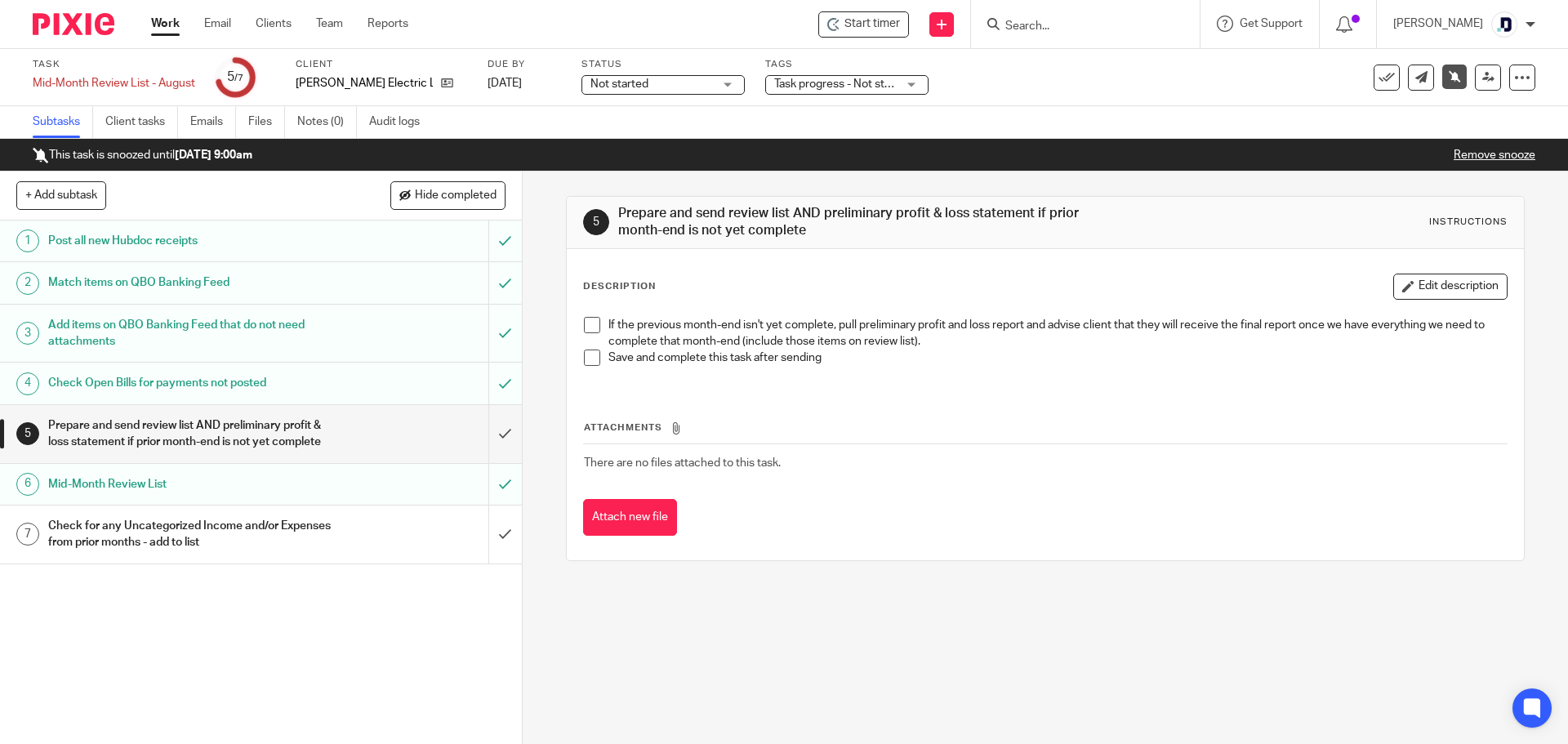
click at [1039, 69] on div "Task Mid-Month Review List - August Save Mid-Month Review List - [DATE] /7 Clie…" at bounding box center [659, 77] width 1252 height 39
